Goal: Task Accomplishment & Management: Use online tool/utility

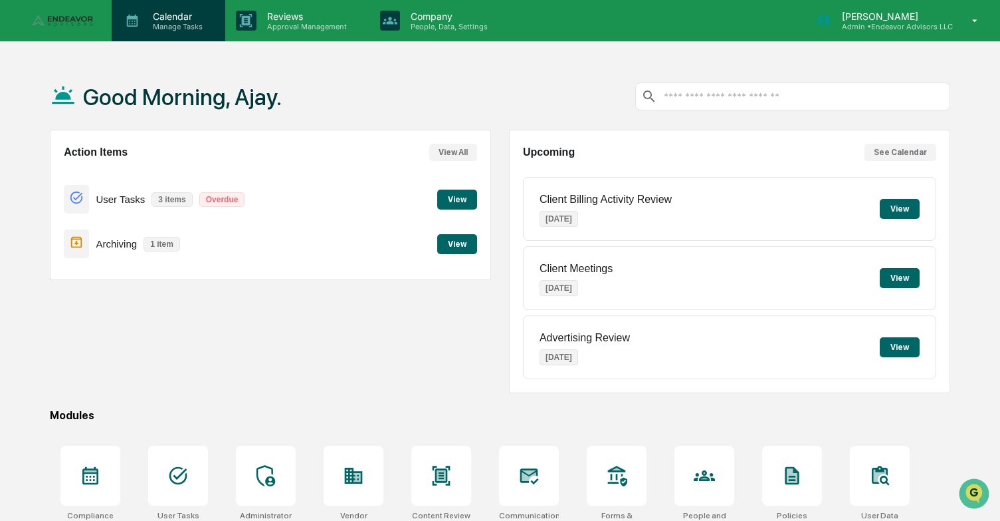
click at [183, 23] on p "Manage Tasks" at bounding box center [175, 26] width 67 height 9
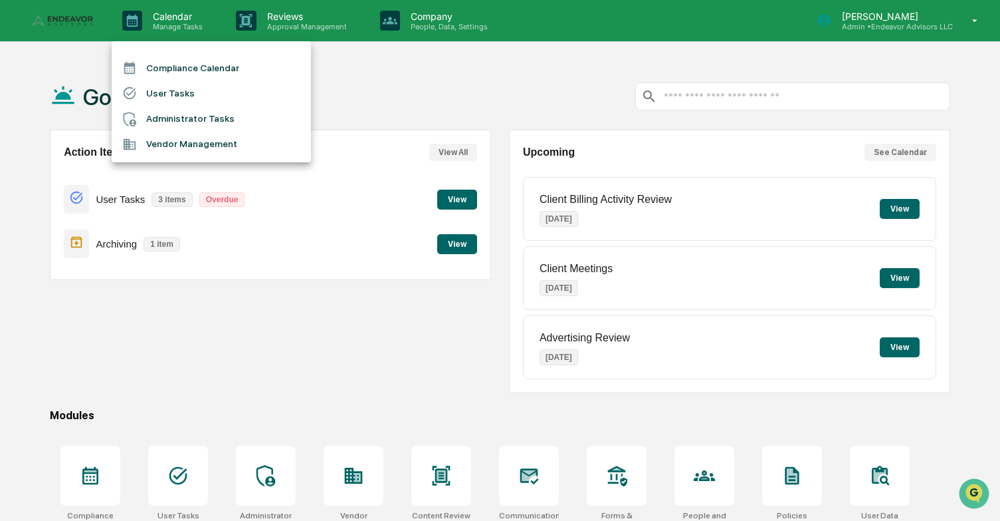
click at [183, 112] on li "Administrator Tasks" at bounding box center [211, 118] width 199 height 25
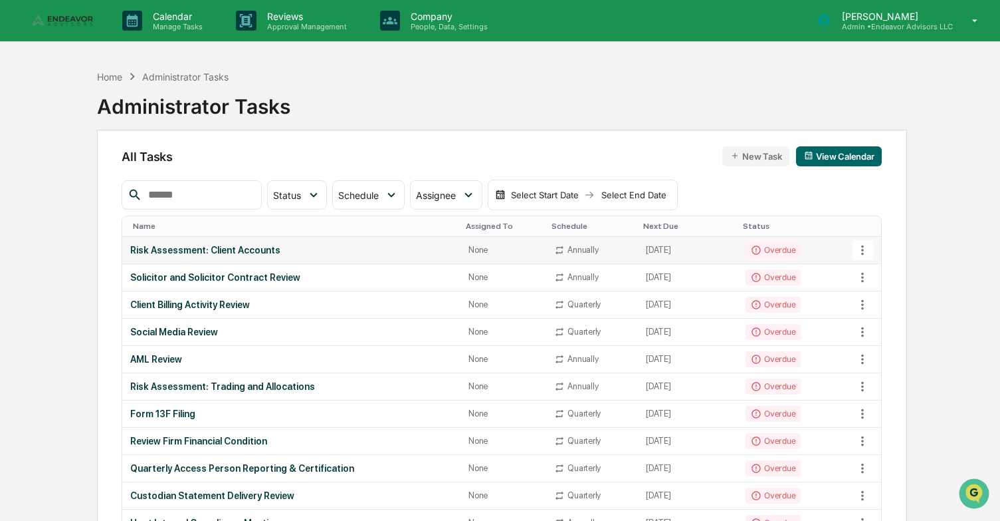
click at [251, 251] on div "Risk Assessment: Client Accounts" at bounding box center [291, 250] width 322 height 11
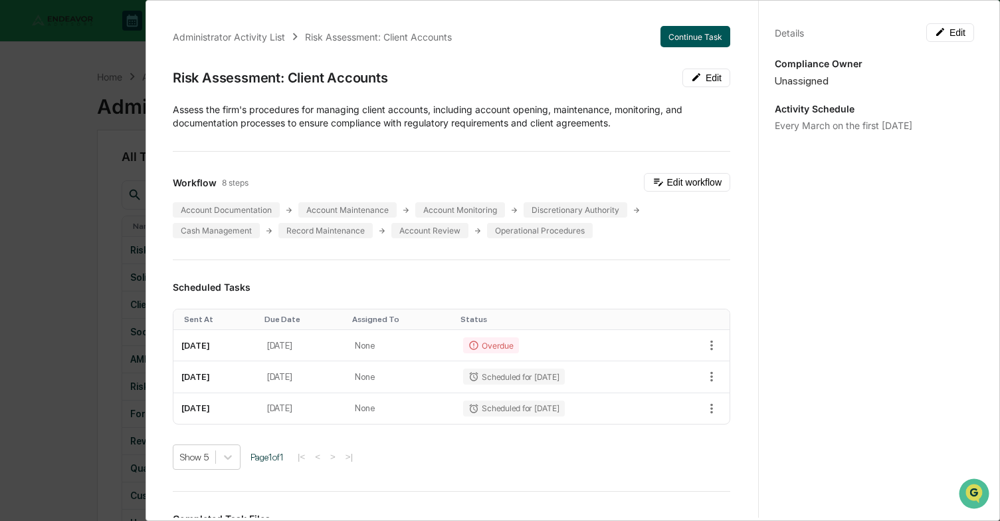
click at [698, 36] on button "Continue Task" at bounding box center [696, 36] width 70 height 21
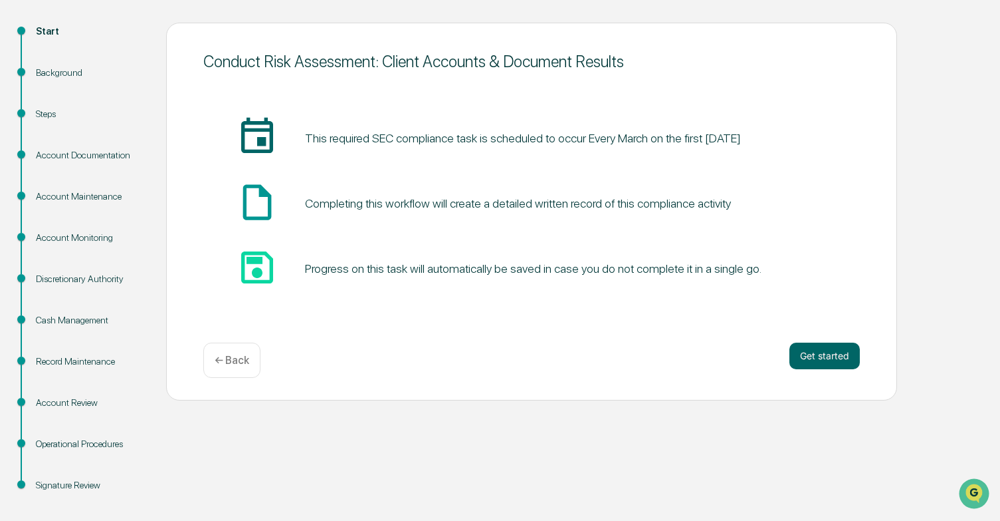
scroll to position [147, 0]
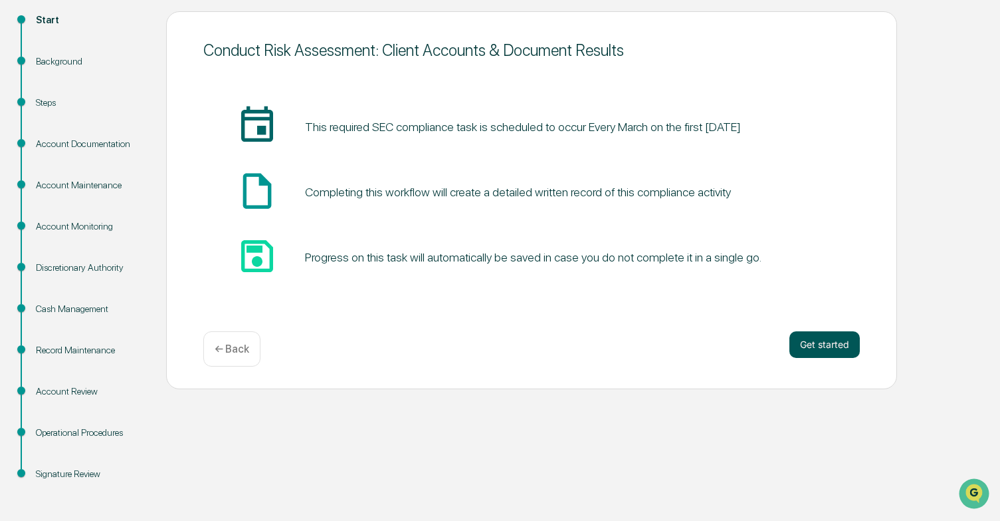
click at [790, 340] on button "Get started" at bounding box center [825, 344] width 70 height 27
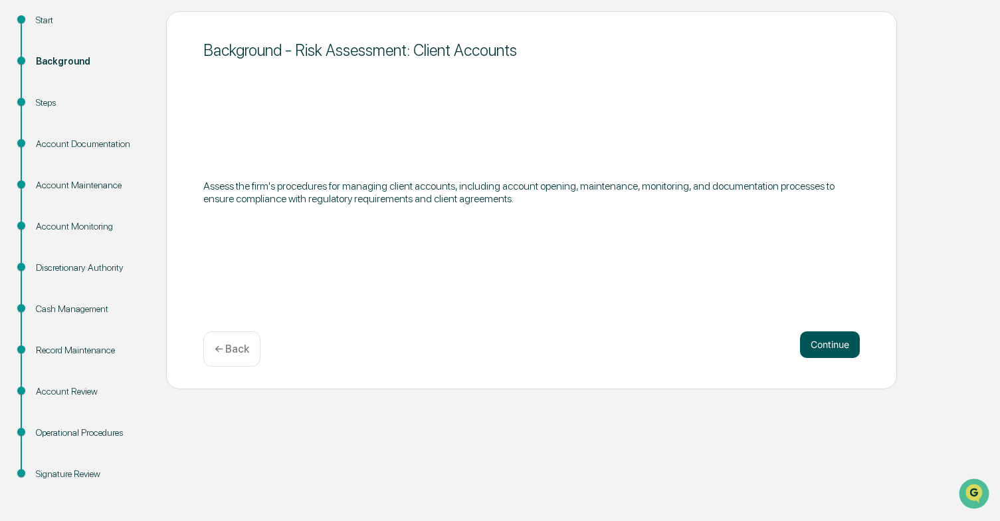
click at [836, 342] on button "Continue" at bounding box center [830, 344] width 60 height 27
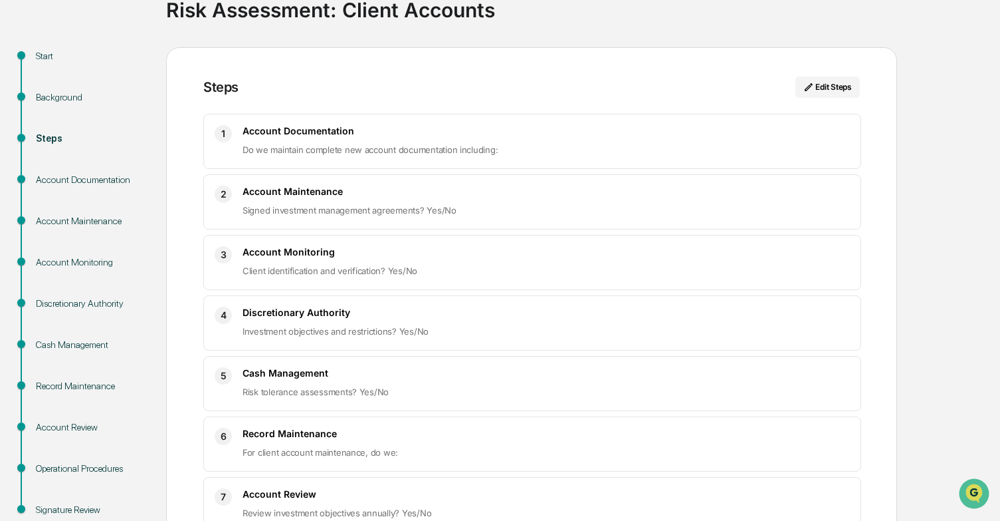
scroll to position [33, 0]
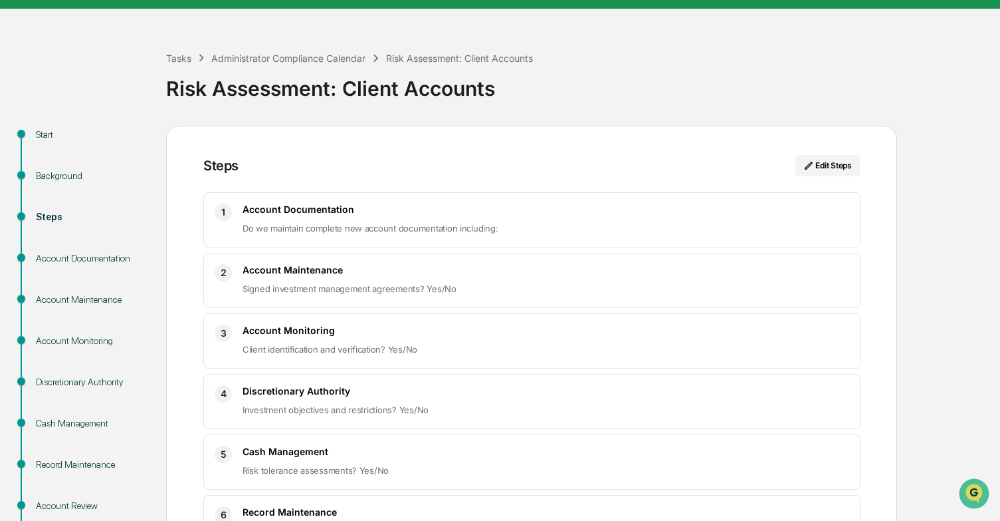
click at [721, 236] on div "1 Account Documentation Do we maintain complete new account documentation inclu…" at bounding box center [532, 219] width 658 height 55
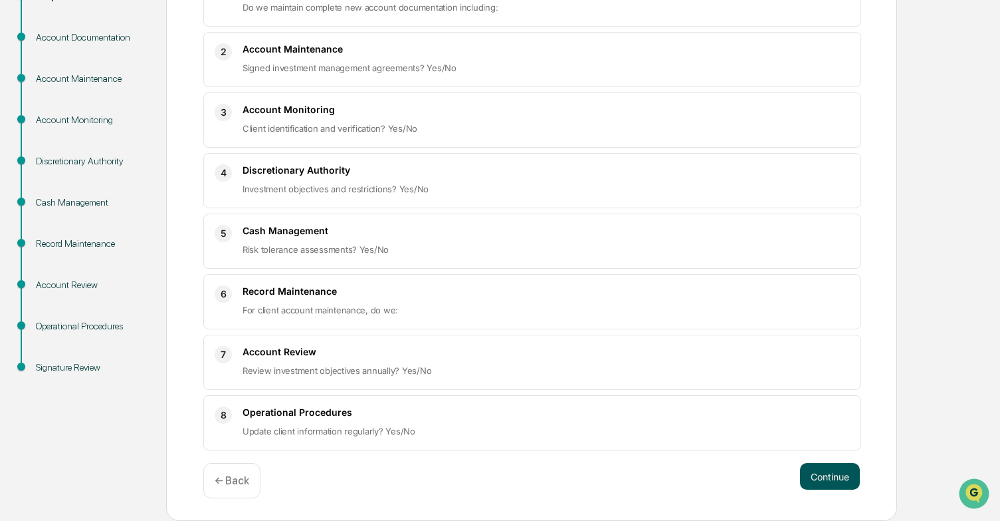
click at [828, 478] on button "Continue" at bounding box center [830, 476] width 60 height 27
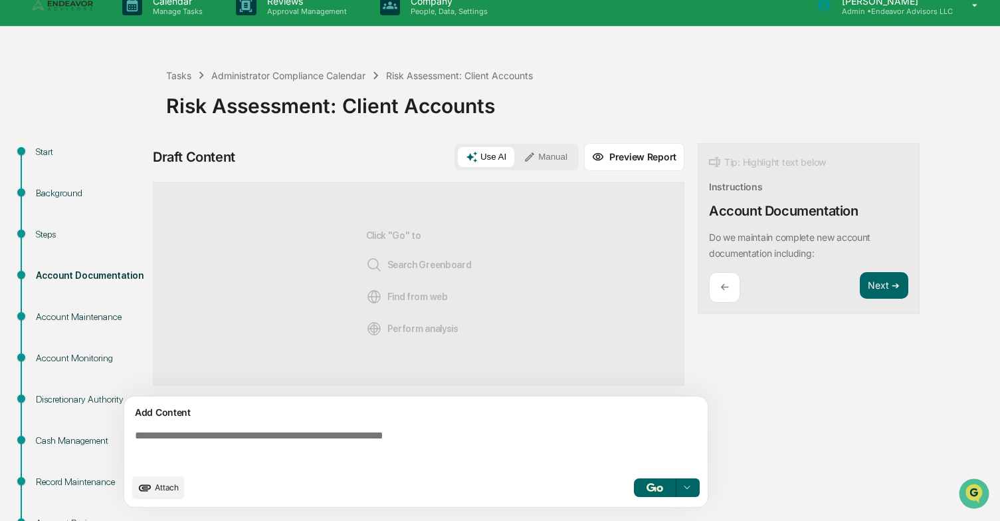
scroll to position [0, 0]
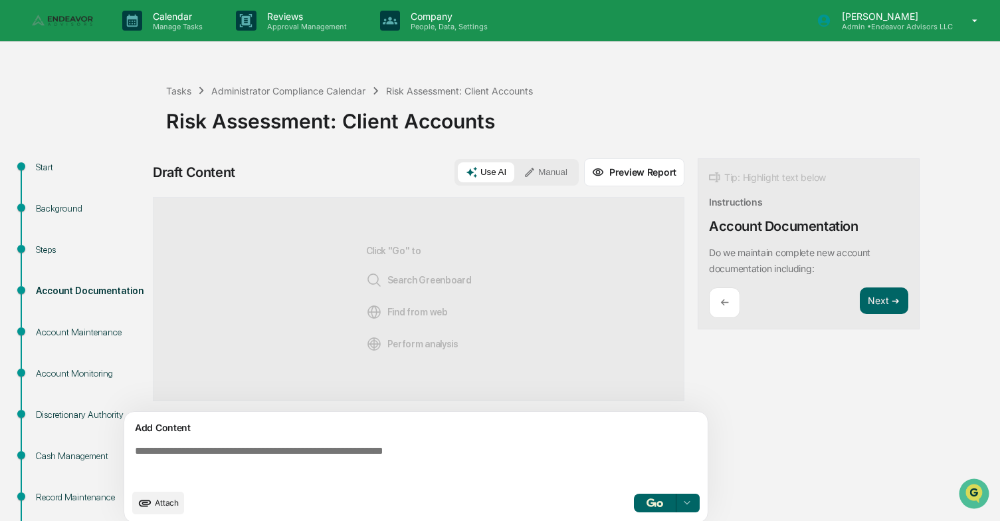
click at [70, 19] on img at bounding box center [64, 21] width 64 height 12
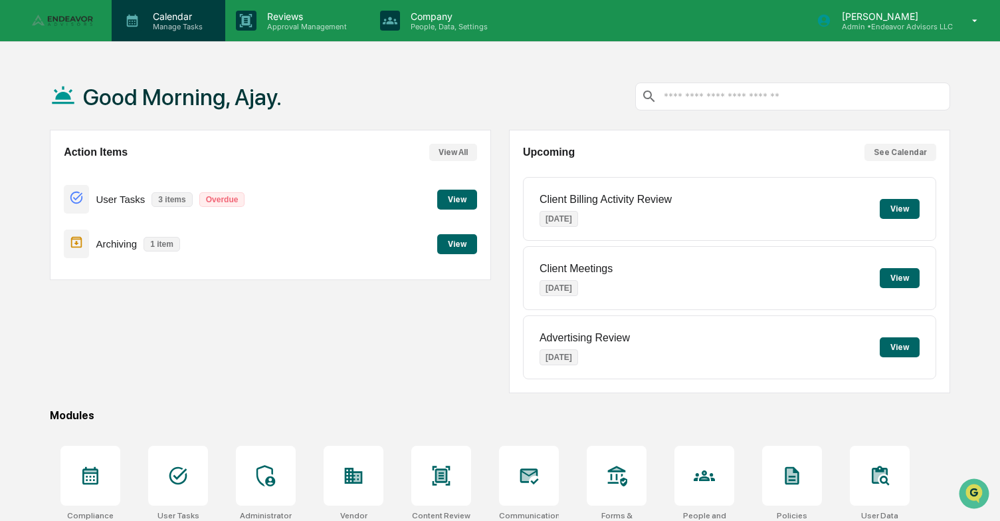
click at [168, 13] on p "Calendar" at bounding box center [175, 16] width 67 height 11
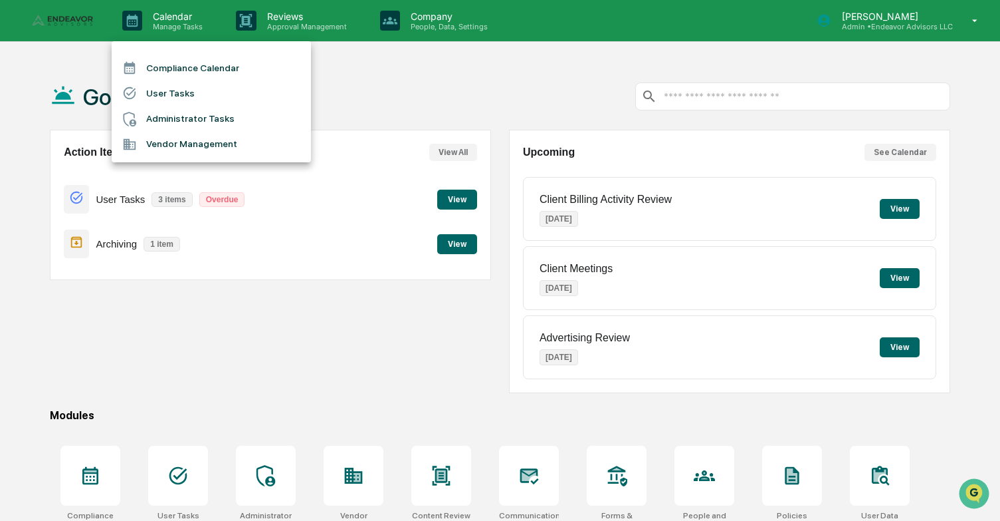
click at [190, 66] on li "Compliance Calendar" at bounding box center [211, 67] width 199 height 25
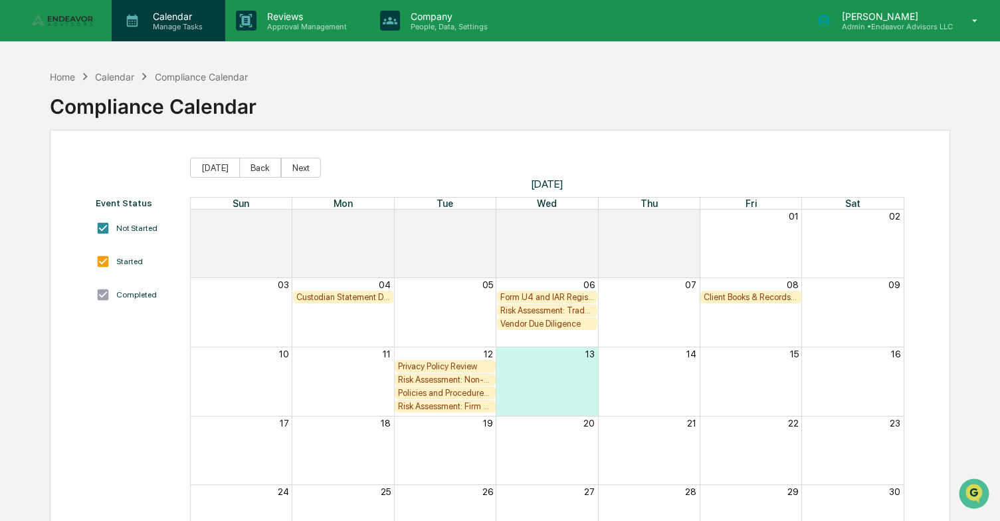
click at [154, 30] on p "Manage Tasks" at bounding box center [175, 26] width 67 height 9
